Goal: Use online tool/utility: Utilize a website feature to perform a specific function

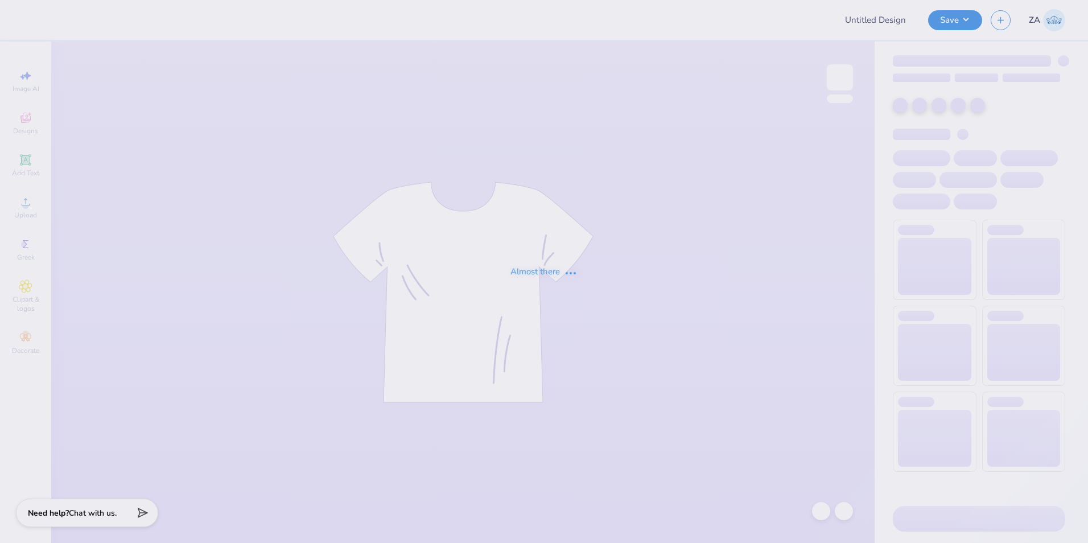
type input "SWE 1/4 zip"
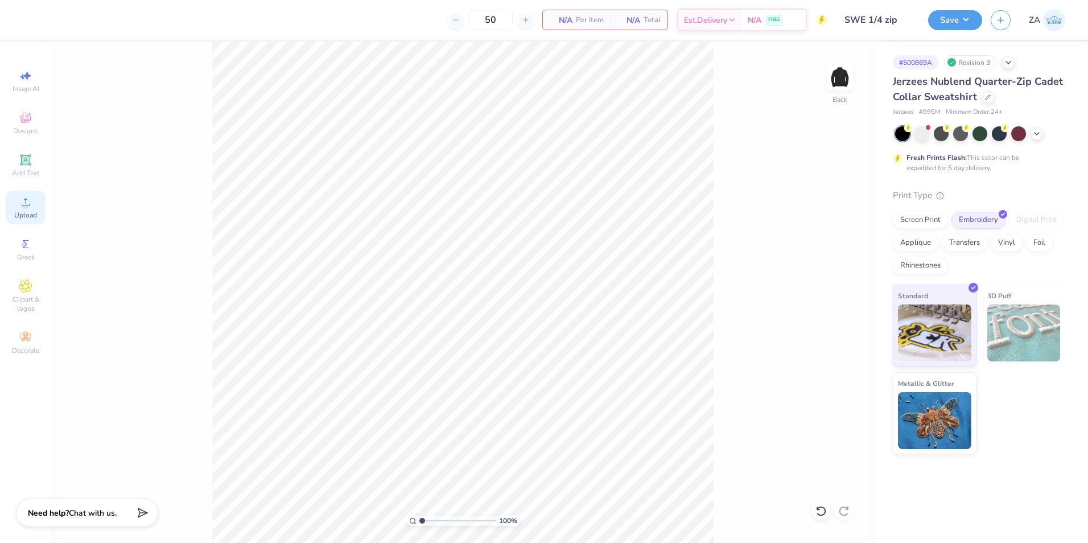
click at [30, 204] on icon at bounding box center [26, 202] width 14 height 14
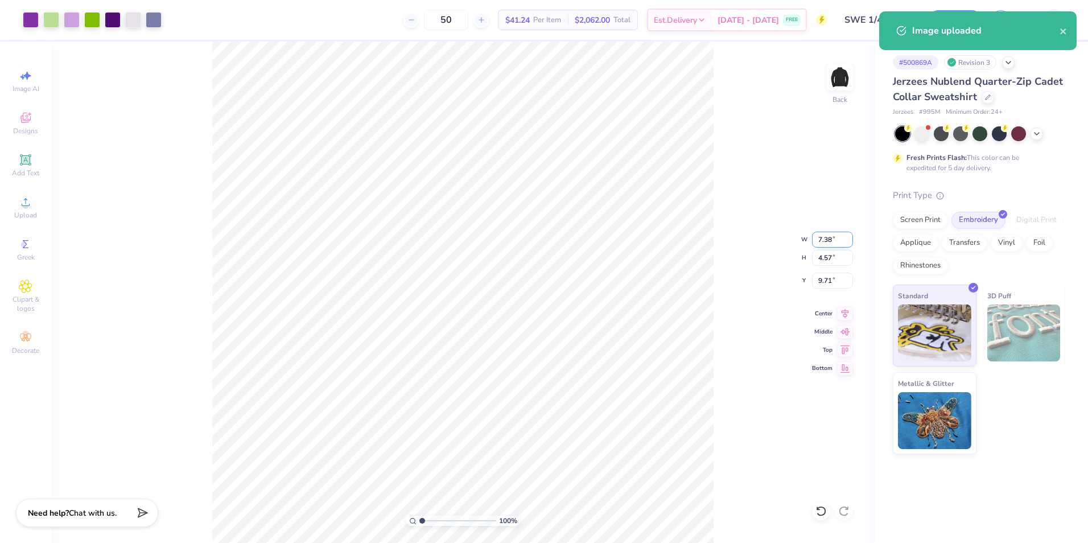
drag, startPoint x: 814, startPoint y: 242, endPoint x: 833, endPoint y: 242, distance: 18.8
click at [833, 242] on input "7.38" at bounding box center [832, 240] width 41 height 16
type input "4.00"
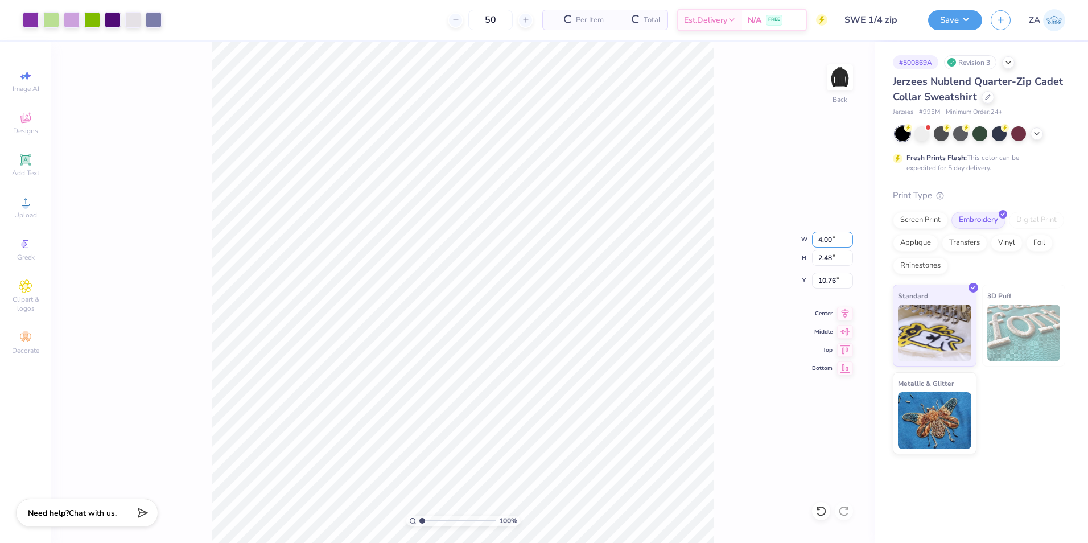
type input "2.48"
type input "10.76"
drag, startPoint x: 815, startPoint y: 281, endPoint x: 835, endPoint y: 282, distance: 19.4
click at [835, 282] on input "10.76" at bounding box center [832, 281] width 41 height 16
type input "3.00"
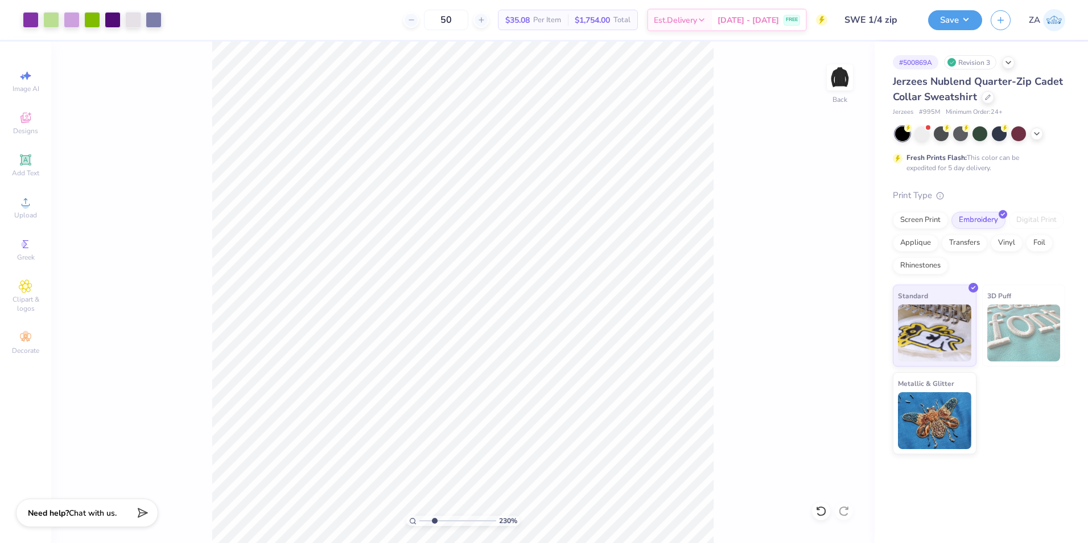
drag, startPoint x: 424, startPoint y: 520, endPoint x: 435, endPoint y: 519, distance: 10.3
click at [434, 519] on input "range" at bounding box center [457, 521] width 77 height 10
click at [725, 211] on div "260 % Back" at bounding box center [462, 292] width 823 height 501
drag, startPoint x: 435, startPoint y: 519, endPoint x: 426, endPoint y: 521, distance: 9.3
type input "1.56"
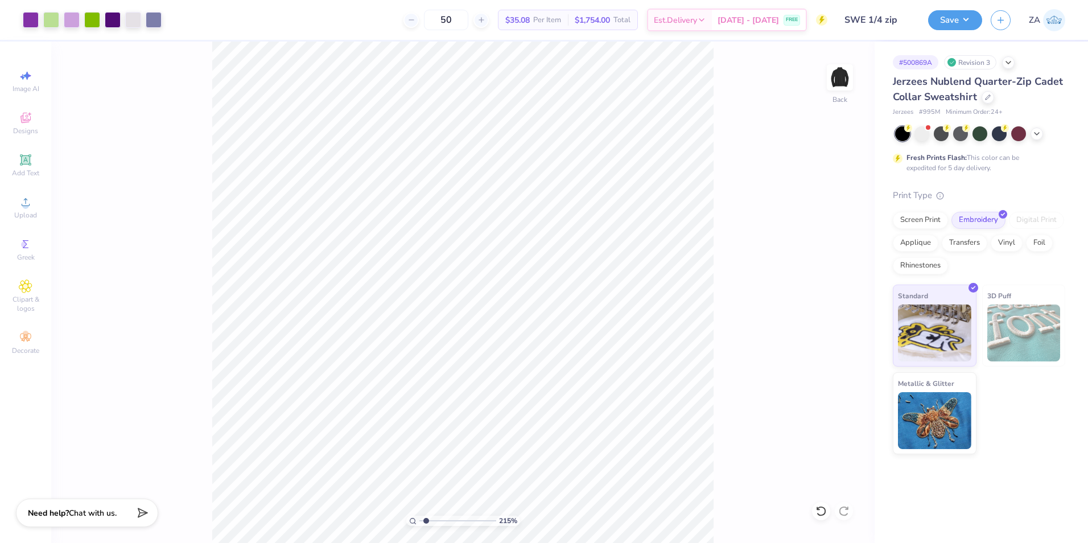
click at [426, 521] on input "range" at bounding box center [457, 521] width 77 height 10
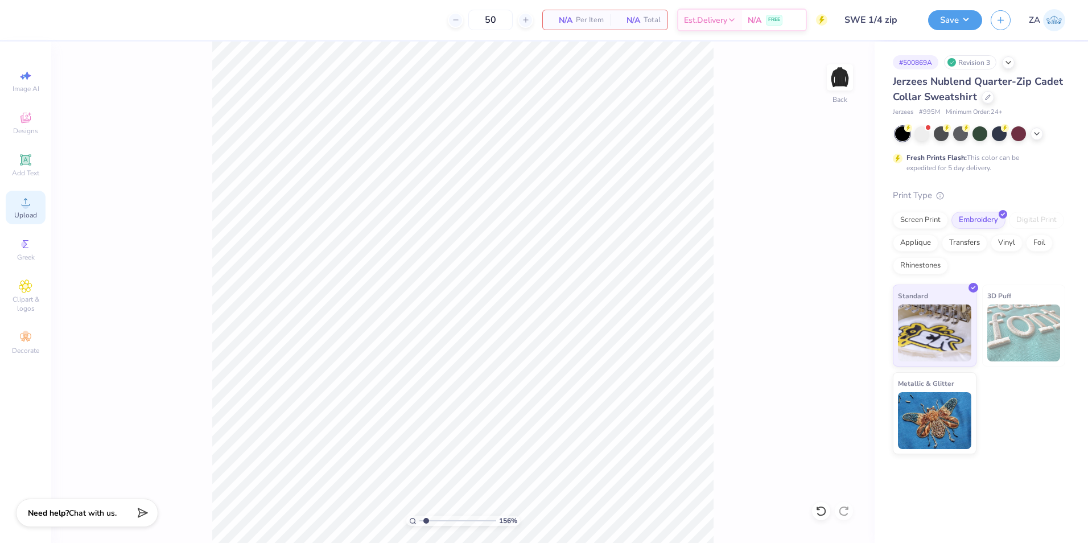
click at [35, 204] on div "Upload" at bounding box center [26, 208] width 40 height 34
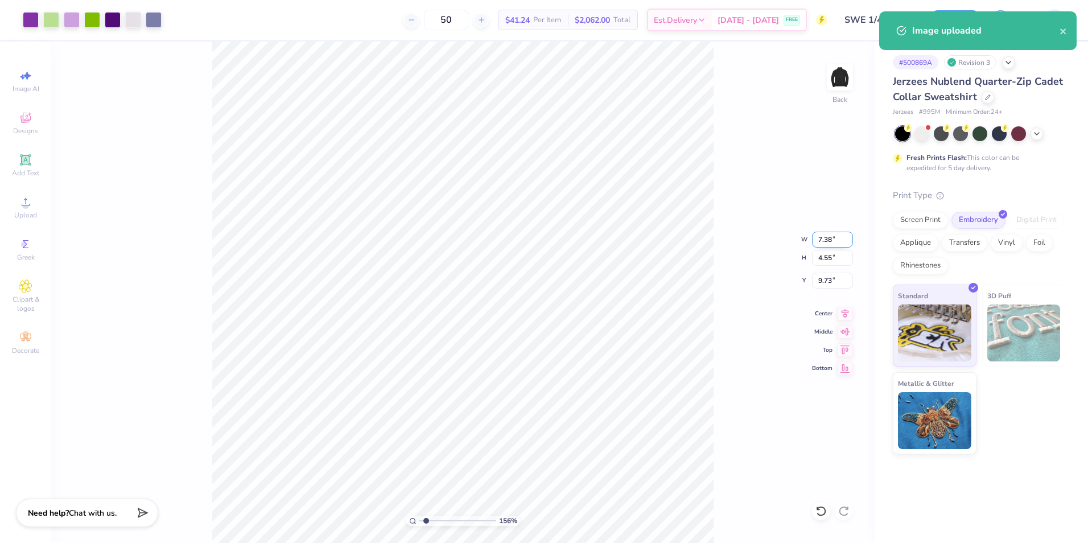
drag, startPoint x: 818, startPoint y: 236, endPoint x: 840, endPoint y: 237, distance: 22.2
click at [840, 237] on input "7.38" at bounding box center [832, 240] width 41 height 16
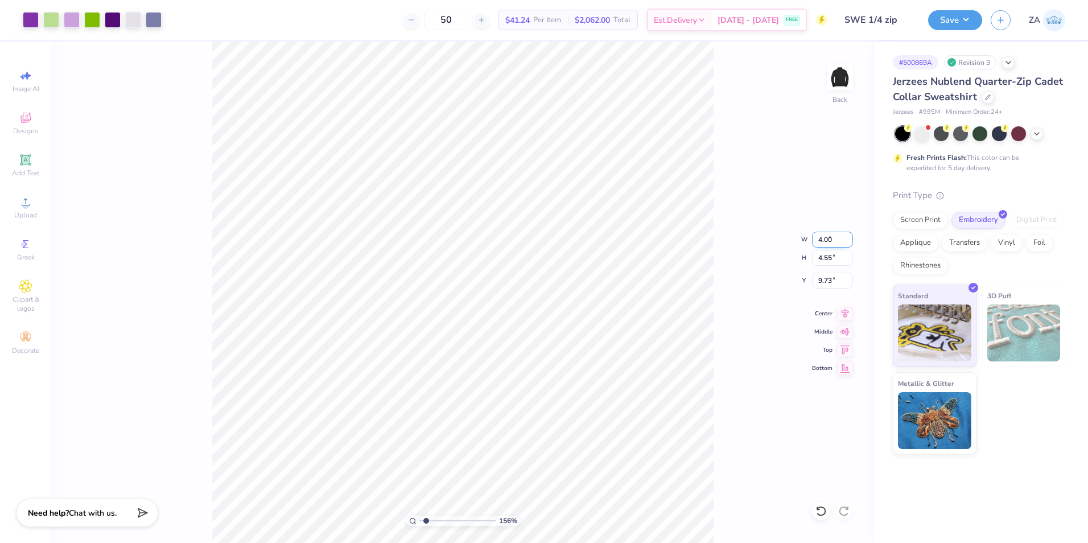
type input "4.00"
type input "2.46"
drag, startPoint x: 816, startPoint y: 282, endPoint x: 848, endPoint y: 281, distance: 31.9
click at [848, 281] on input "10.77" at bounding box center [832, 281] width 41 height 16
type input "3.00"
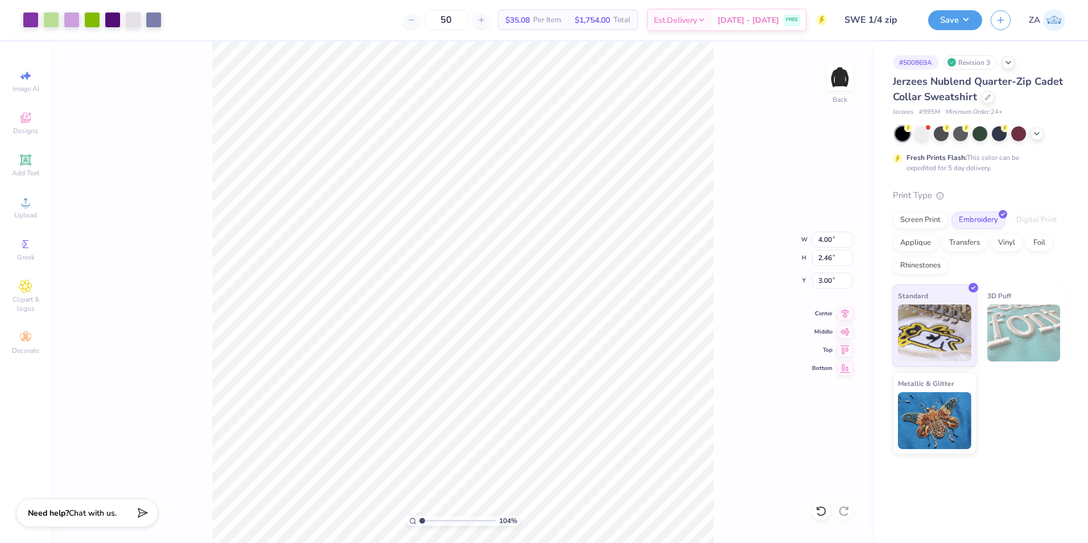
type input "1.04"
click at [422, 519] on input "range" at bounding box center [457, 521] width 77 height 10
click at [723, 430] on div "104 % Back" at bounding box center [462, 292] width 823 height 501
click at [982, 24] on div "Save" at bounding box center [955, 20] width 54 height 20
click at [974, 21] on button "Save" at bounding box center [955, 19] width 54 height 20
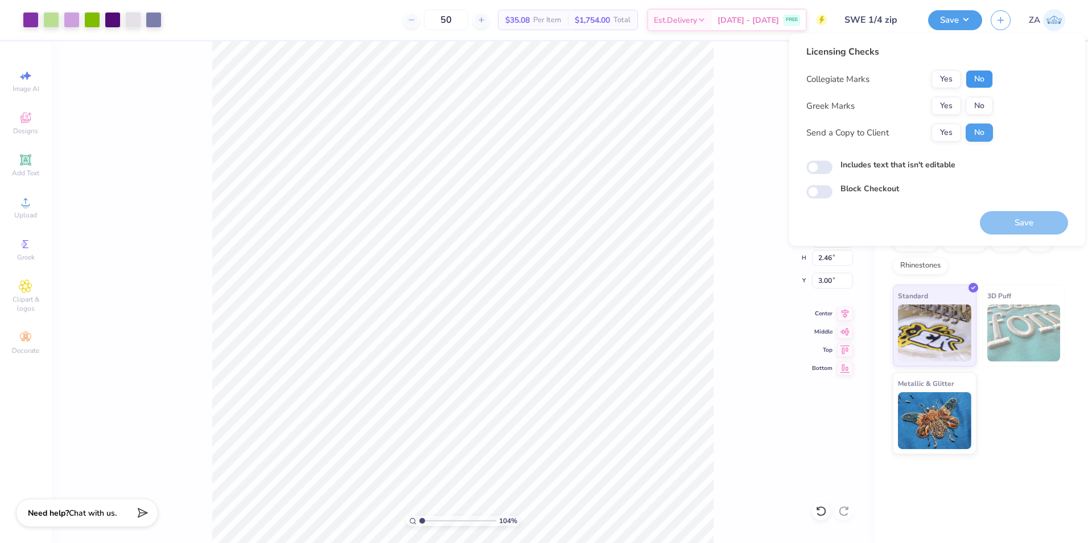
click at [973, 77] on button "No" at bounding box center [979, 79] width 27 height 18
click at [976, 105] on button "No" at bounding box center [979, 106] width 27 height 18
click at [1021, 215] on button "Save" at bounding box center [1024, 222] width 88 height 23
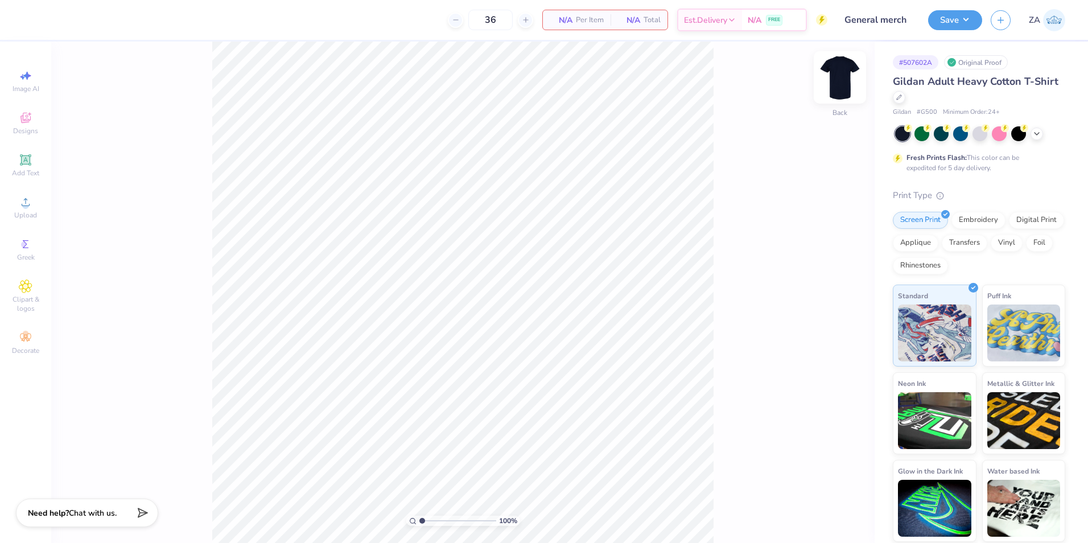
click at [833, 76] on img at bounding box center [840, 78] width 46 height 46
